Goal: Information Seeking & Learning: Learn about a topic

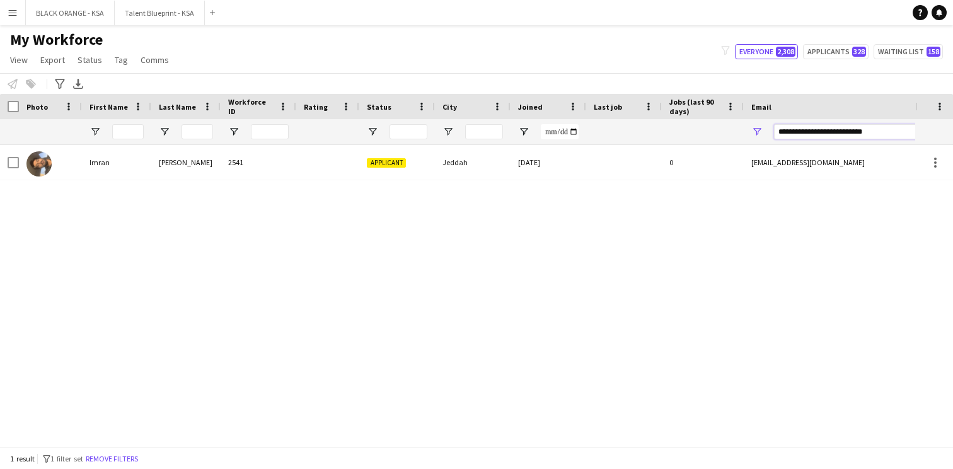
click at [827, 129] on input "**********" at bounding box center [881, 131] width 214 height 15
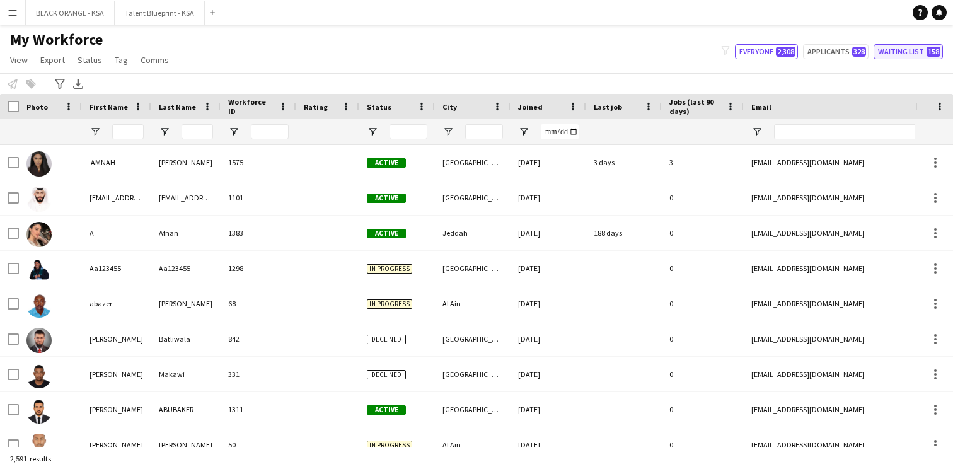
click at [913, 47] on button "Waiting list 158" at bounding box center [907, 51] width 69 height 15
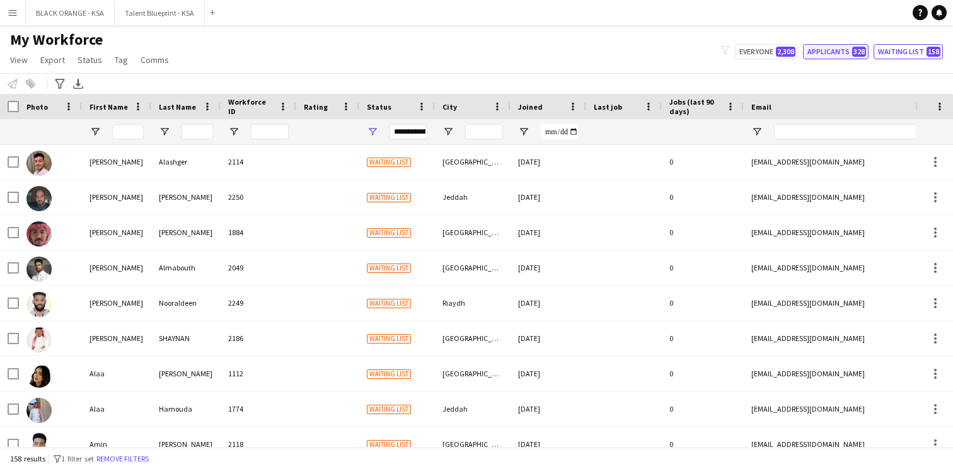
click at [829, 53] on button "Applicants 328" at bounding box center [836, 51] width 66 height 15
type input "**********"
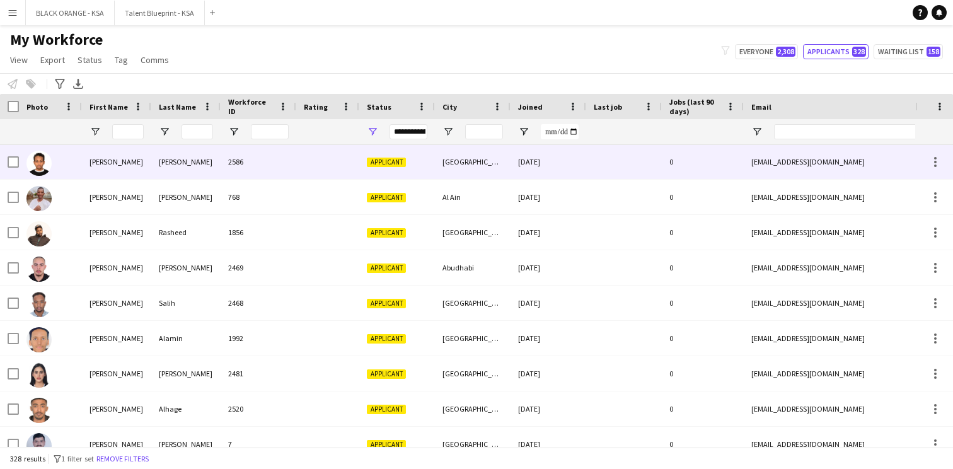
click at [193, 159] on div "[PERSON_NAME]" at bounding box center [185, 161] width 69 height 35
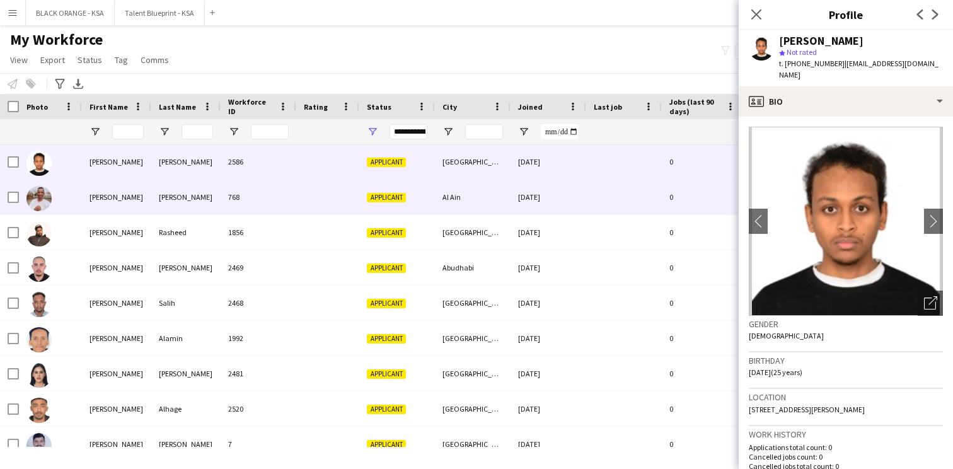
click at [186, 191] on div "[PERSON_NAME]" at bounding box center [185, 197] width 69 height 35
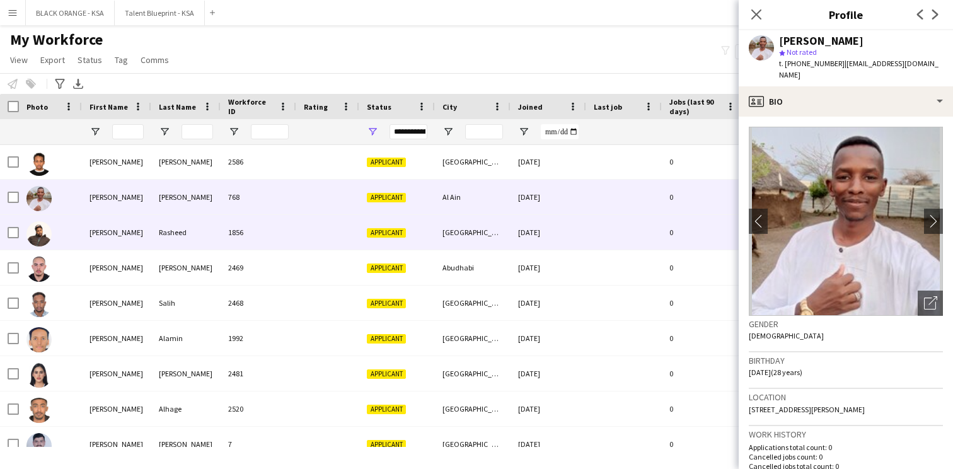
click at [180, 233] on div "Rasheed" at bounding box center [185, 232] width 69 height 35
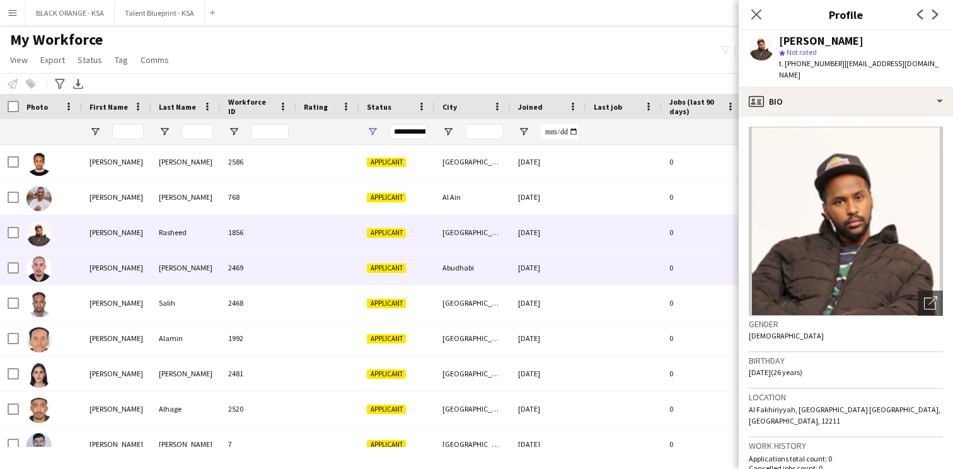
click at [170, 269] on div "[PERSON_NAME]" at bounding box center [185, 267] width 69 height 35
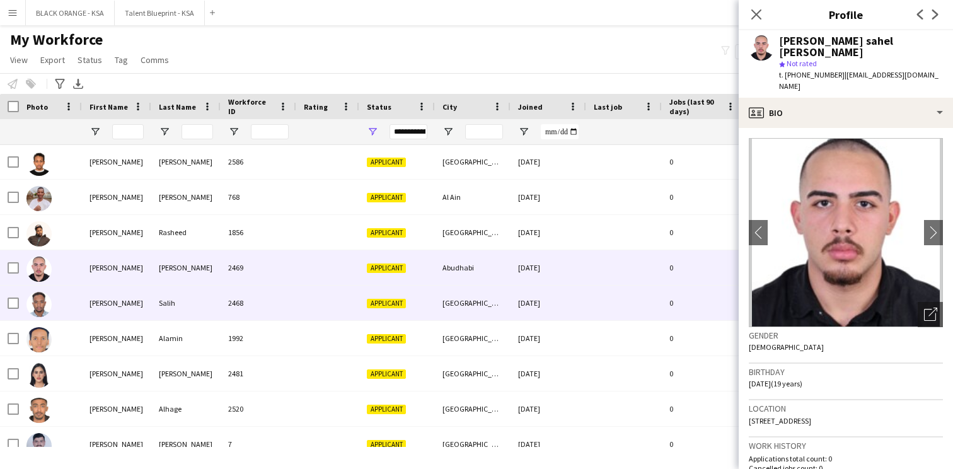
click at [160, 308] on div "Salih" at bounding box center [185, 302] width 69 height 35
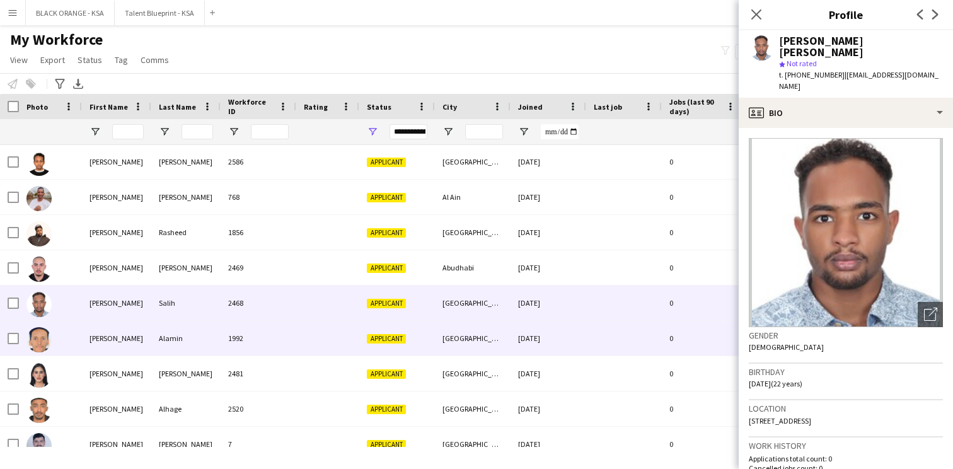
click at [151, 342] on div "Alamin" at bounding box center [185, 338] width 69 height 35
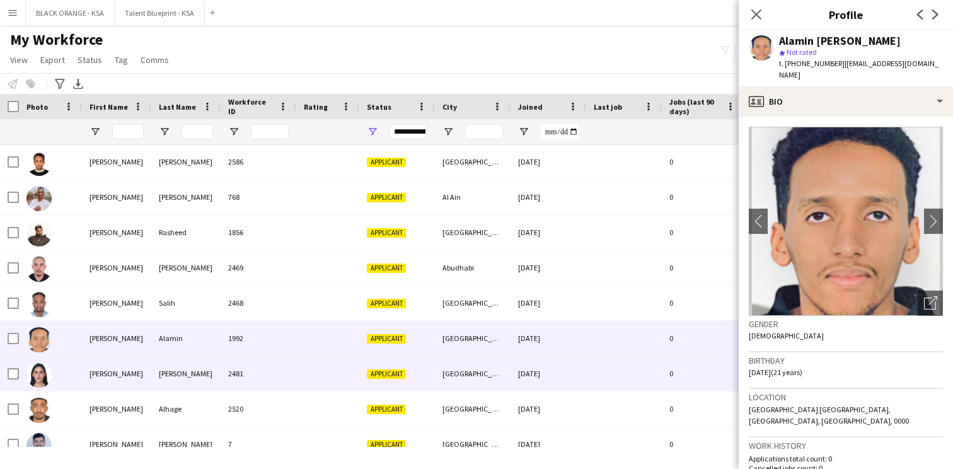
click at [158, 376] on div "[PERSON_NAME]" at bounding box center [185, 373] width 69 height 35
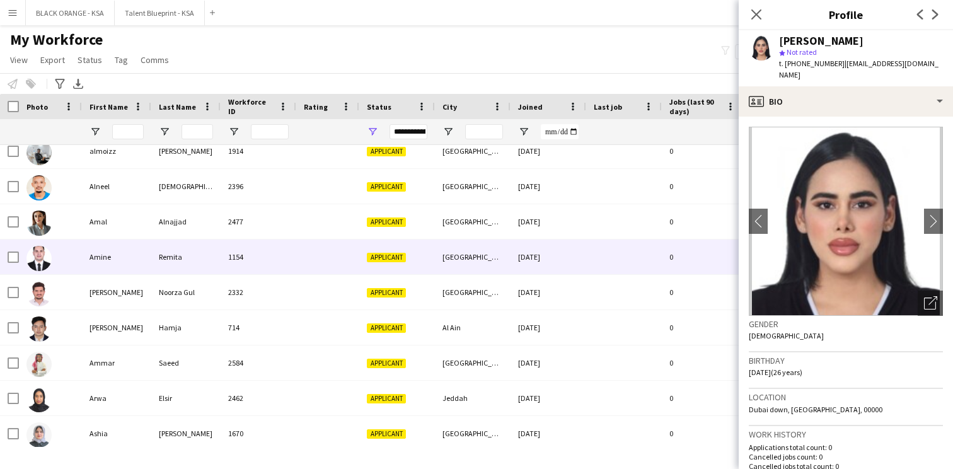
click at [199, 264] on div "Remita" at bounding box center [185, 256] width 69 height 35
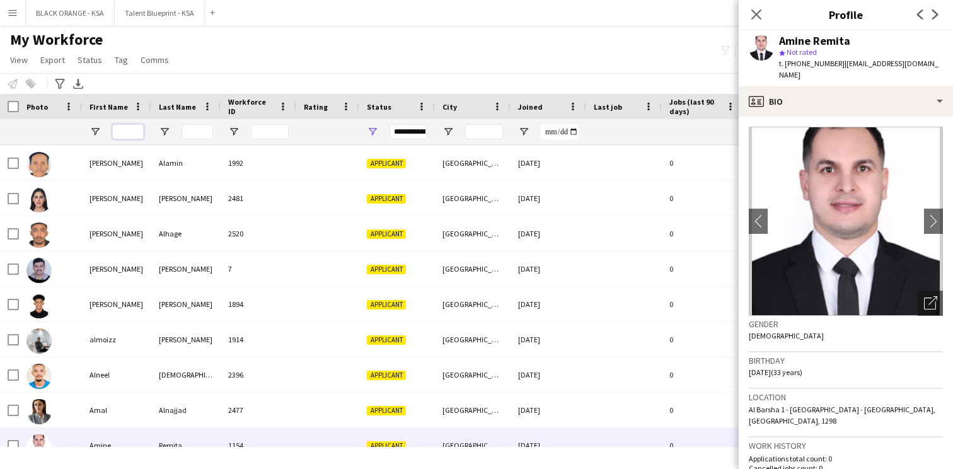
click at [129, 130] on input "First Name Filter Input" at bounding box center [128, 131] width 32 height 15
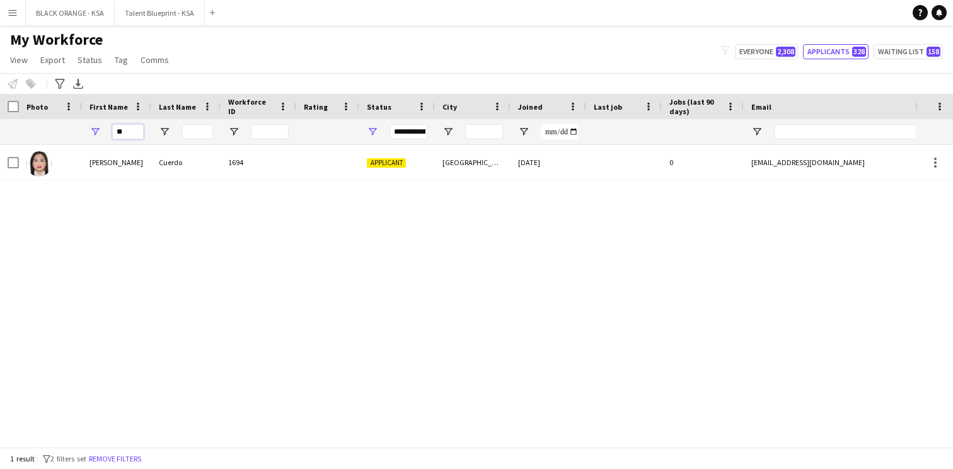
type input "*"
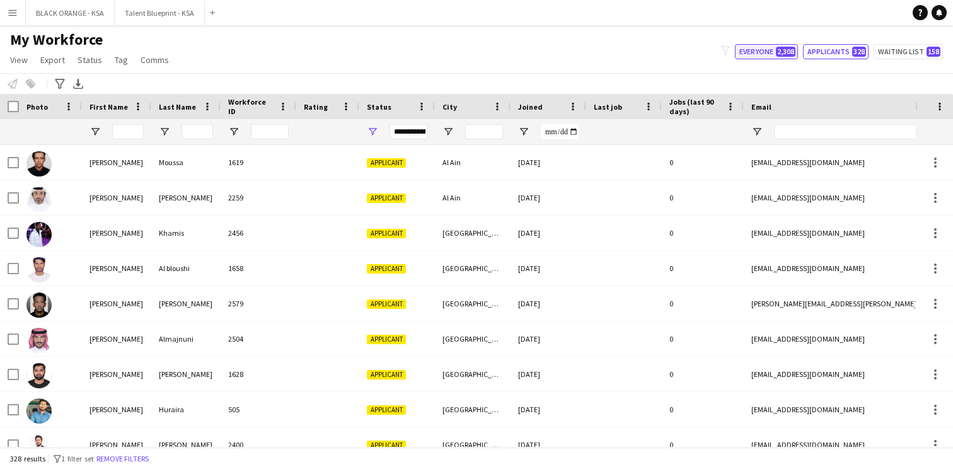
click at [772, 53] on button "Everyone 2,308" at bounding box center [766, 51] width 63 height 15
type input "**********"
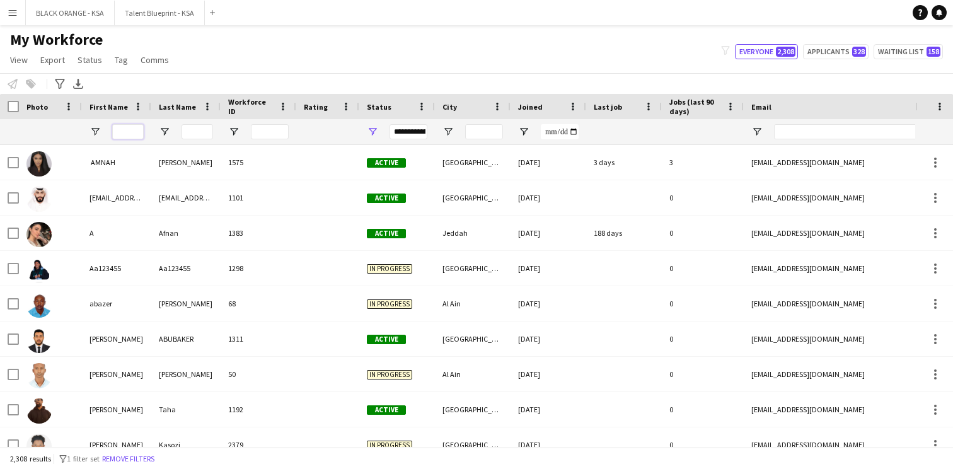
click at [122, 127] on input "First Name Filter Input" at bounding box center [128, 131] width 32 height 15
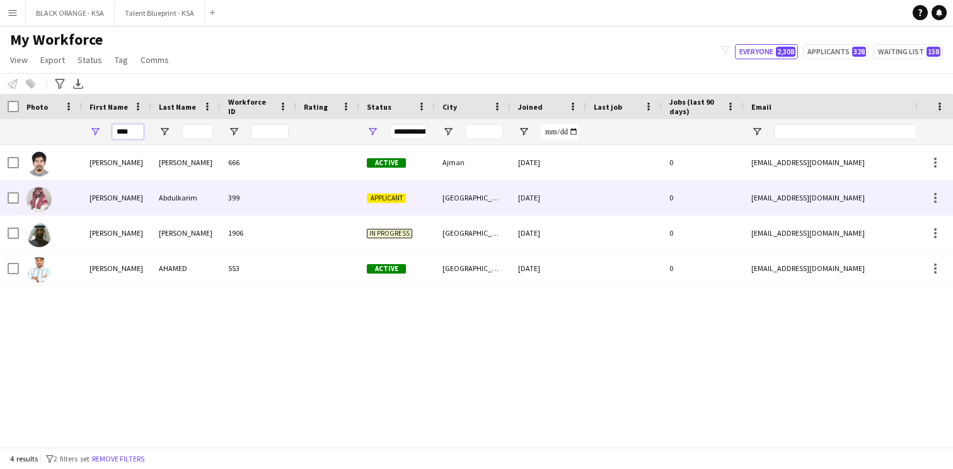
type input "****"
click at [133, 205] on div "[PERSON_NAME]" at bounding box center [116, 197] width 69 height 35
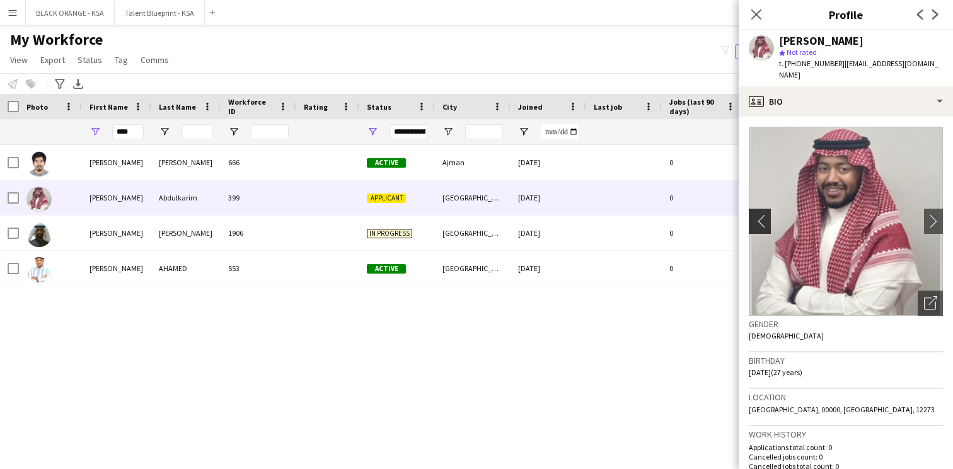
click at [753, 214] on app-icon "chevron-left" at bounding box center [759, 220] width 20 height 13
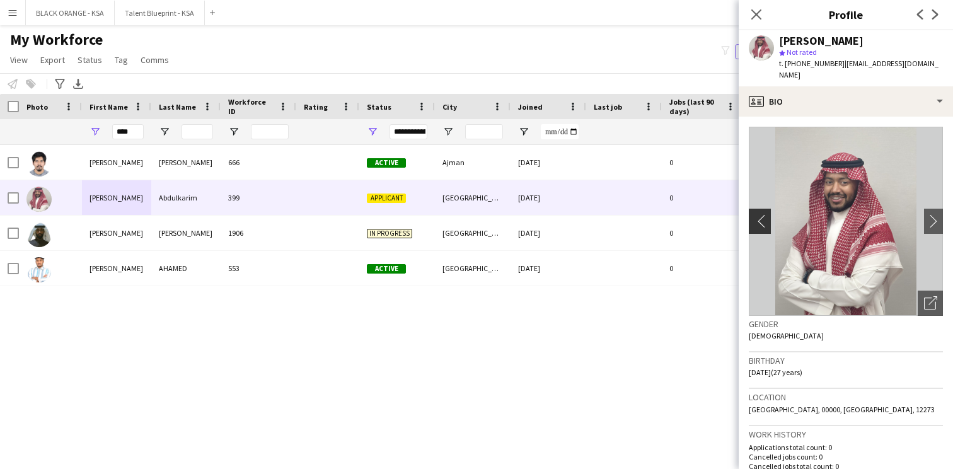
click at [753, 214] on app-icon "chevron-left" at bounding box center [759, 220] width 20 height 13
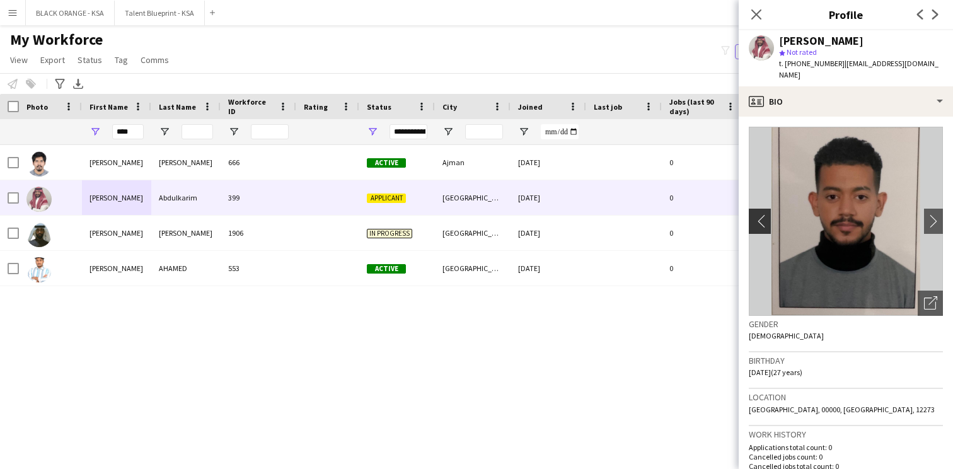
click at [753, 214] on app-icon "chevron-left" at bounding box center [759, 220] width 20 height 13
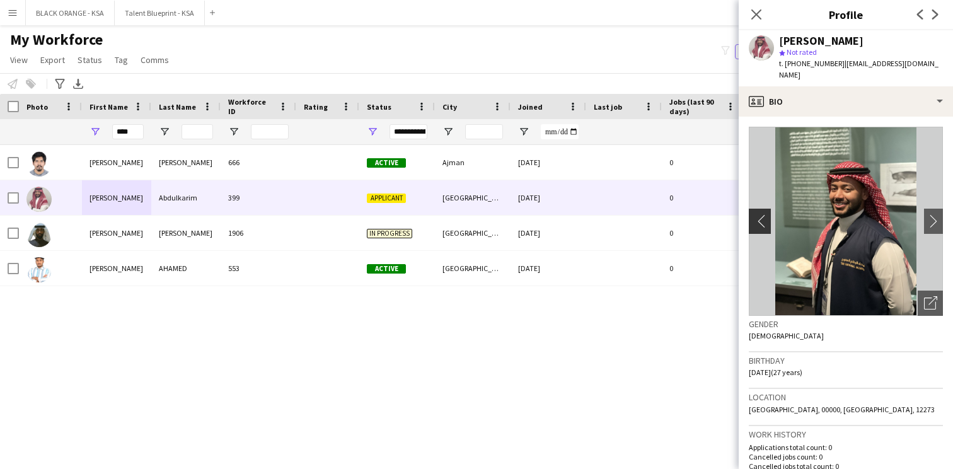
click at [756, 214] on app-icon "chevron-left" at bounding box center [759, 220] width 20 height 13
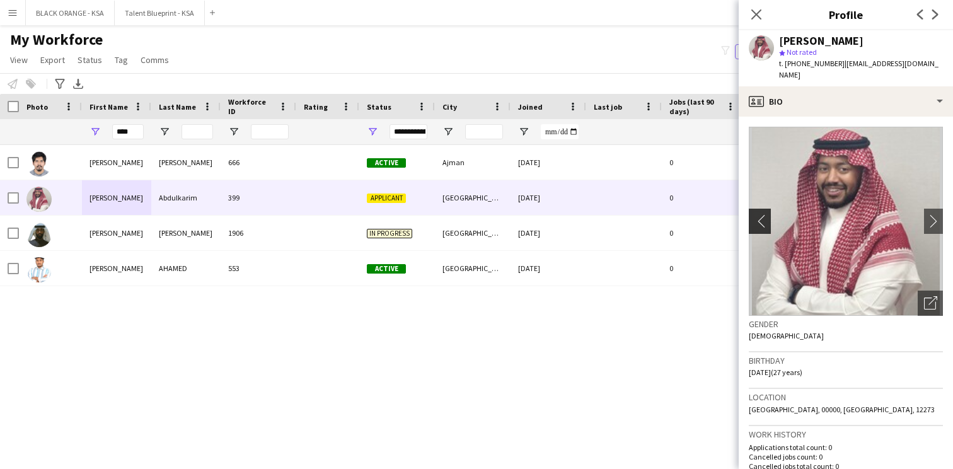
click at [756, 214] on app-icon "chevron-left" at bounding box center [759, 220] width 20 height 13
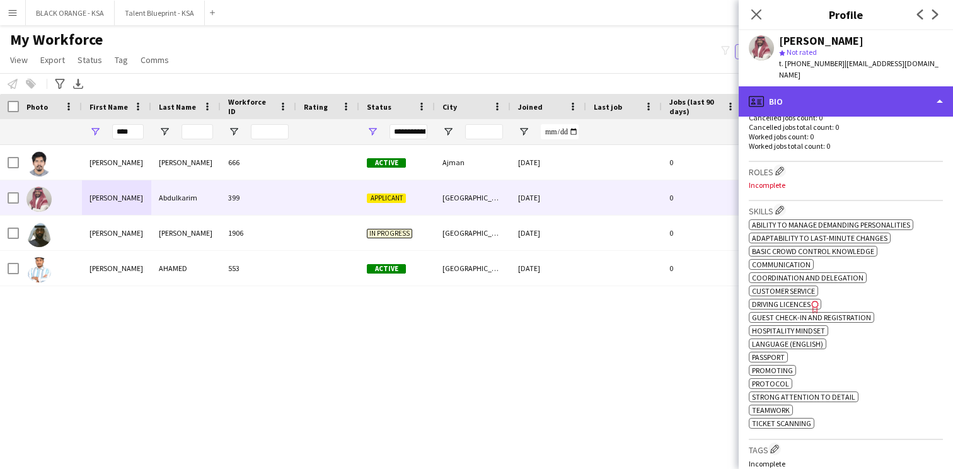
click at [869, 87] on div "profile Bio" at bounding box center [846, 101] width 214 height 30
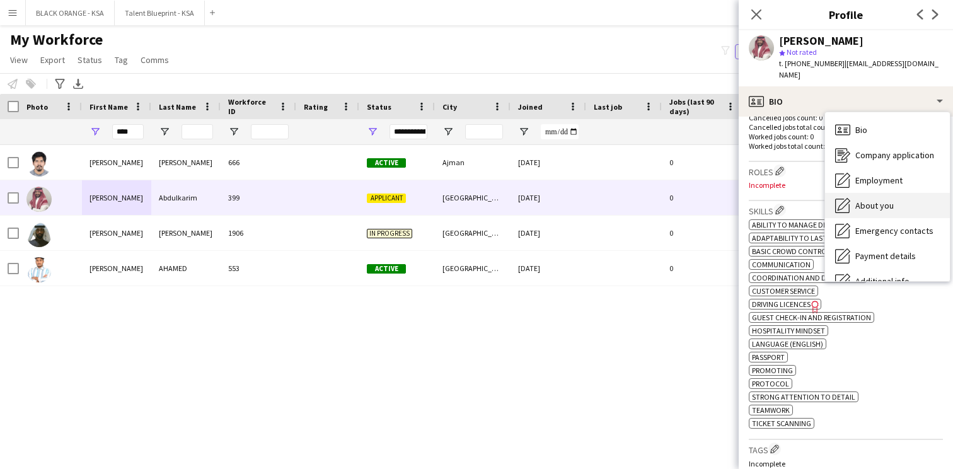
click at [865, 200] on span "About you" at bounding box center [874, 205] width 38 height 11
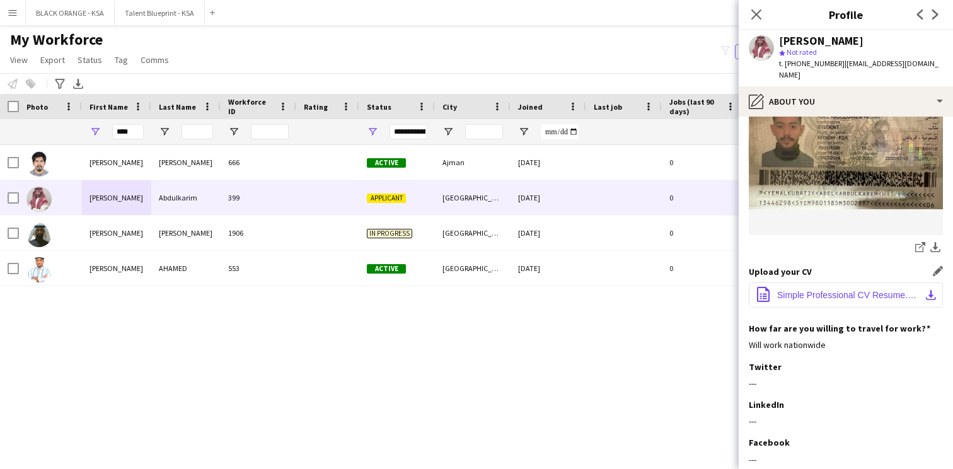
click at [807, 290] on span "Simple Professional CV Resume.pdf.pdf" at bounding box center [848, 295] width 142 height 10
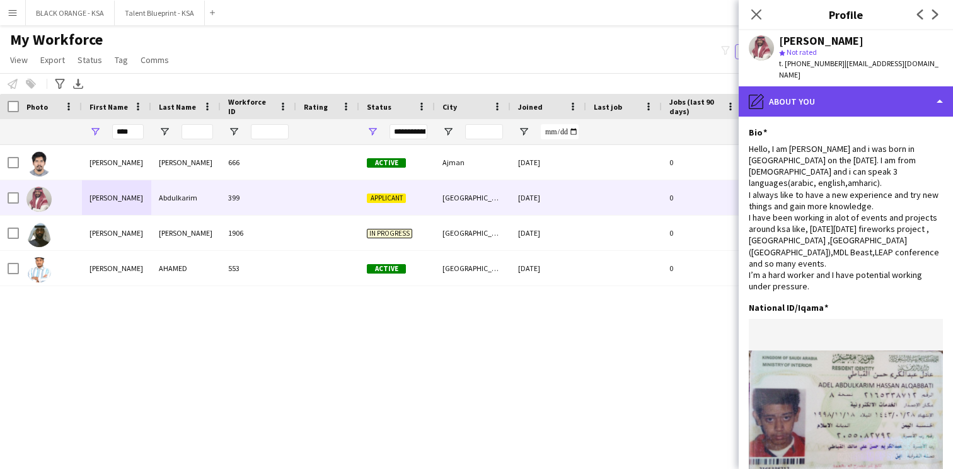
click at [832, 86] on div "pencil4 About you" at bounding box center [846, 101] width 214 height 30
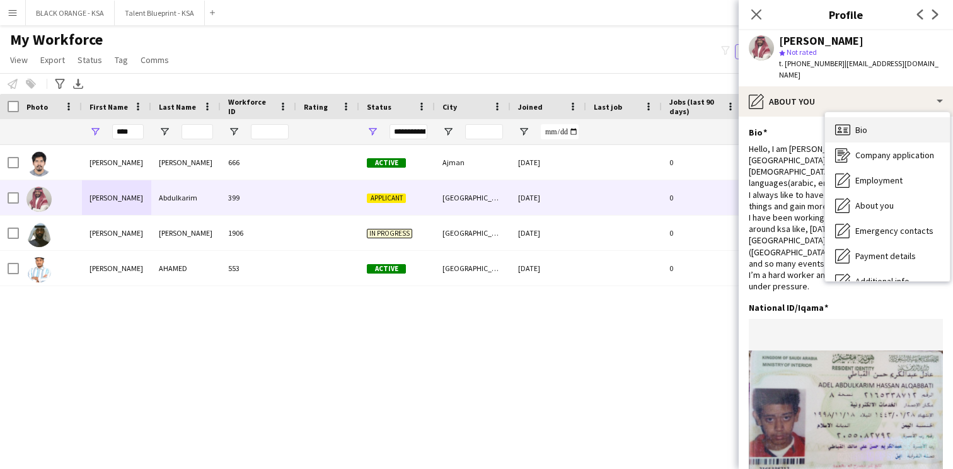
click at [852, 117] on div "Bio Bio" at bounding box center [887, 129] width 125 height 25
